Goal: Task Accomplishment & Management: Manage account settings

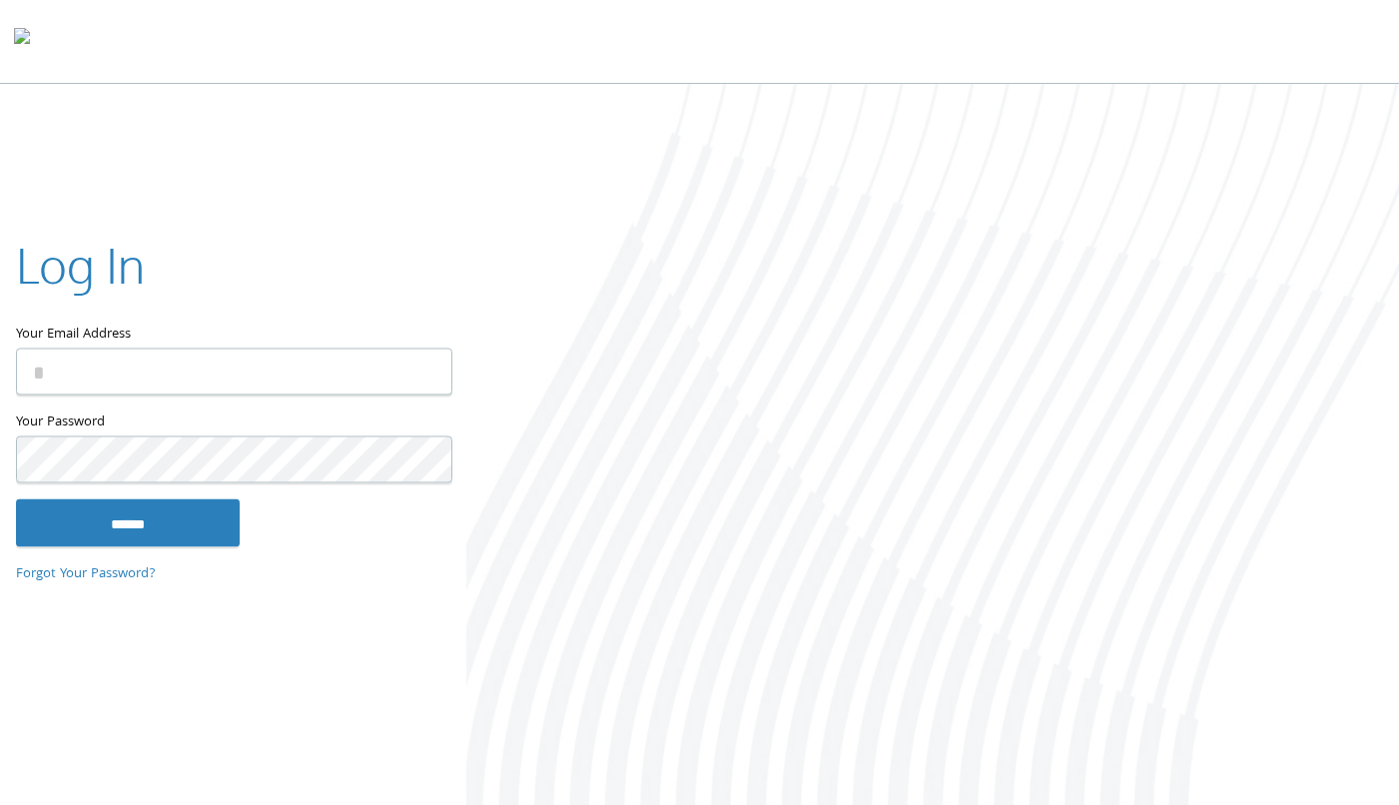
click at [150, 369] on input "Your Email Address" at bounding box center [234, 371] width 436 height 47
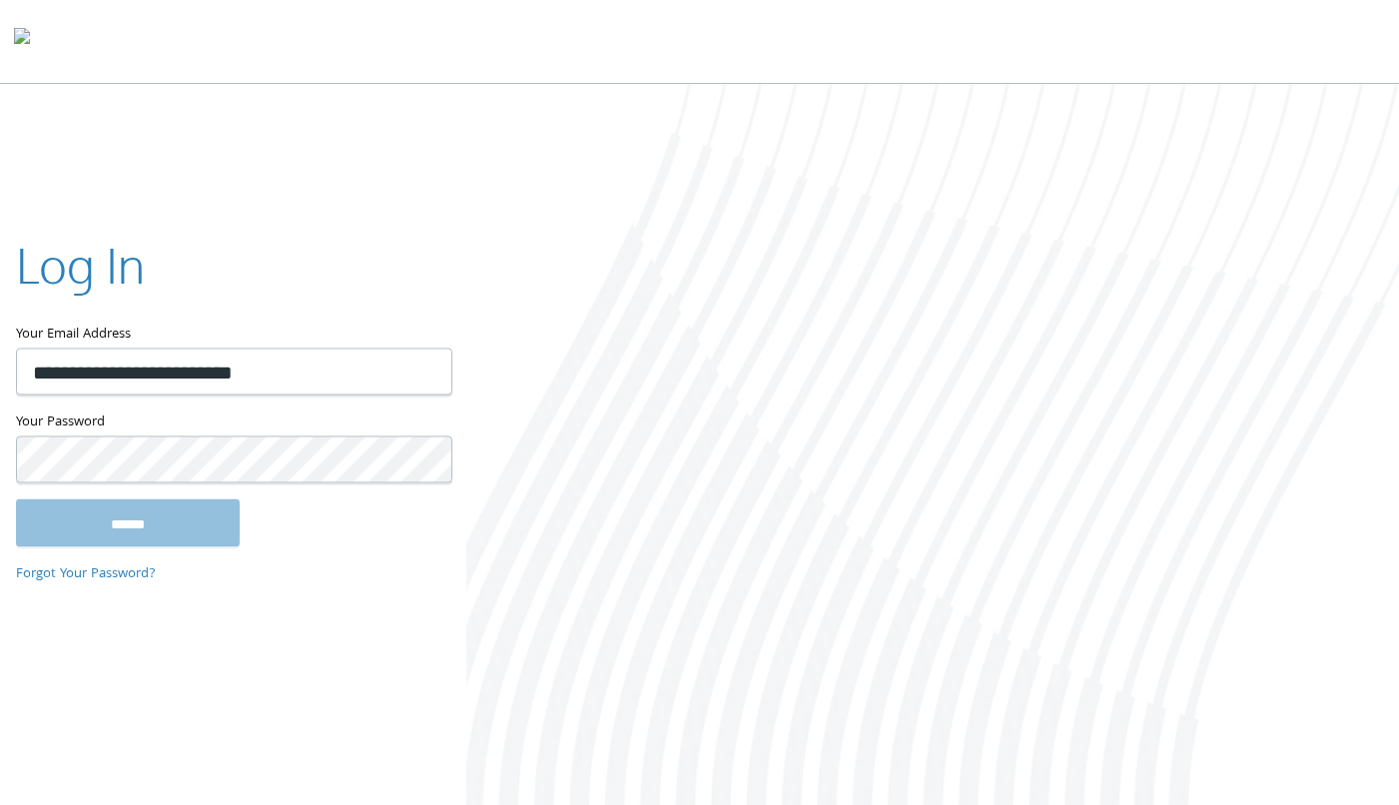
type input "**********"
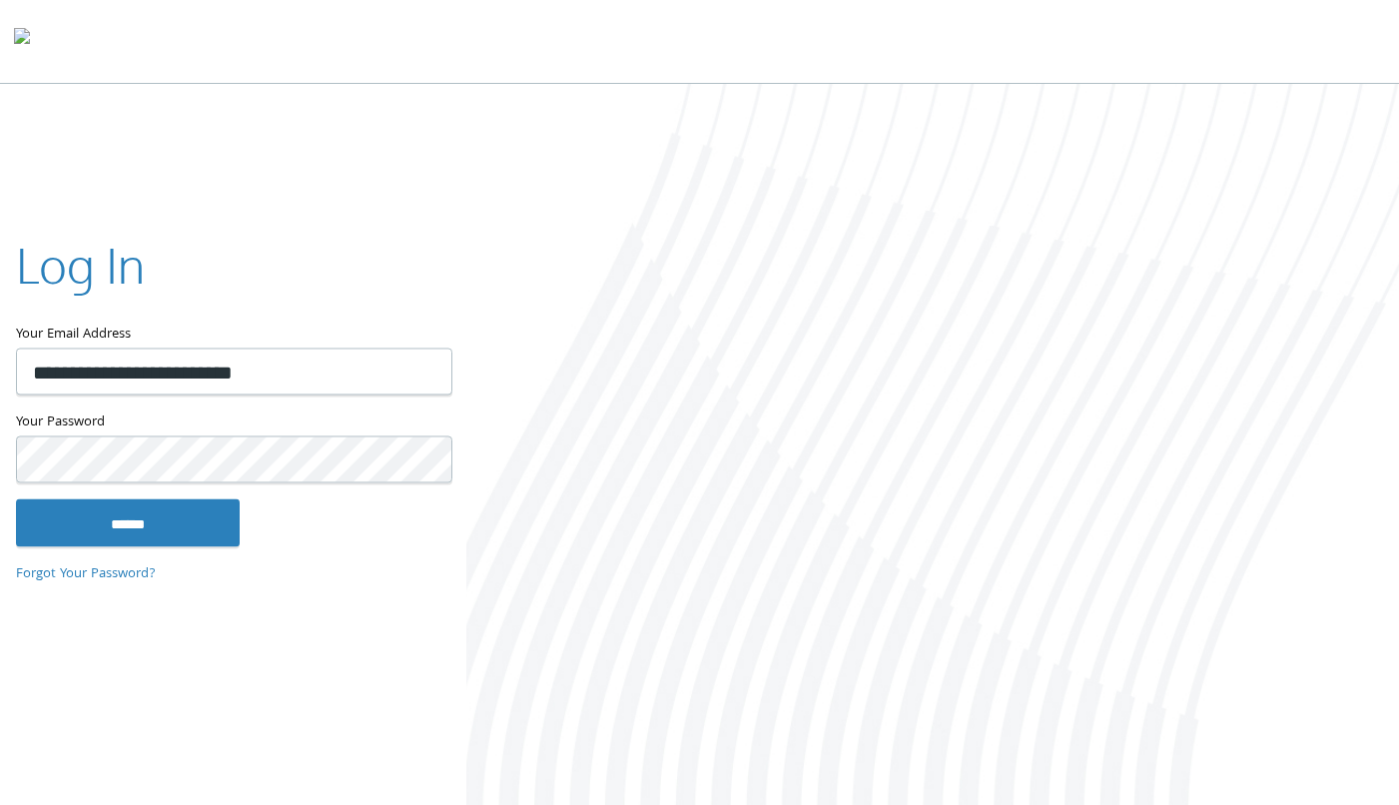
click at [16, 499] on input "******" at bounding box center [128, 523] width 224 height 48
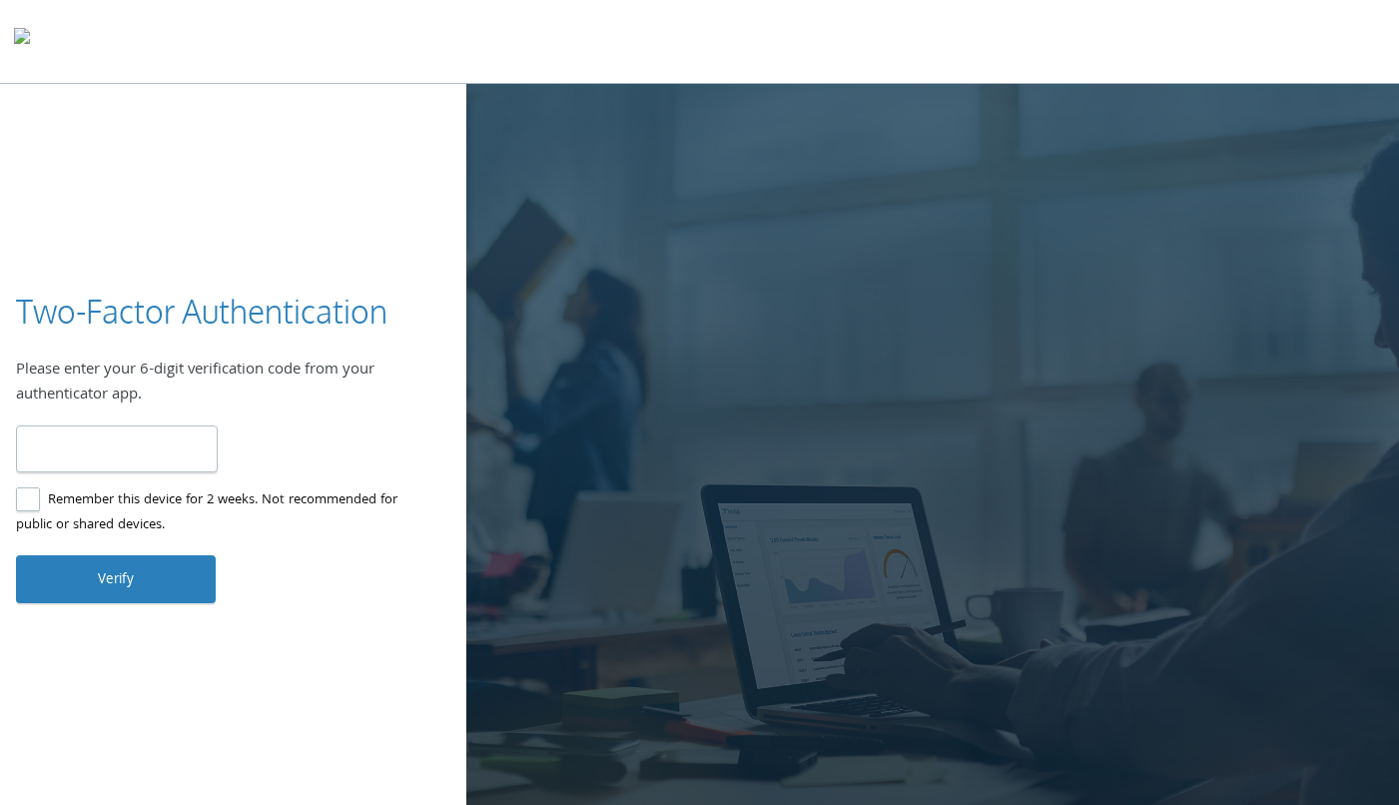
type input "******"
